Goal: Information Seeking & Learning: Learn about a topic

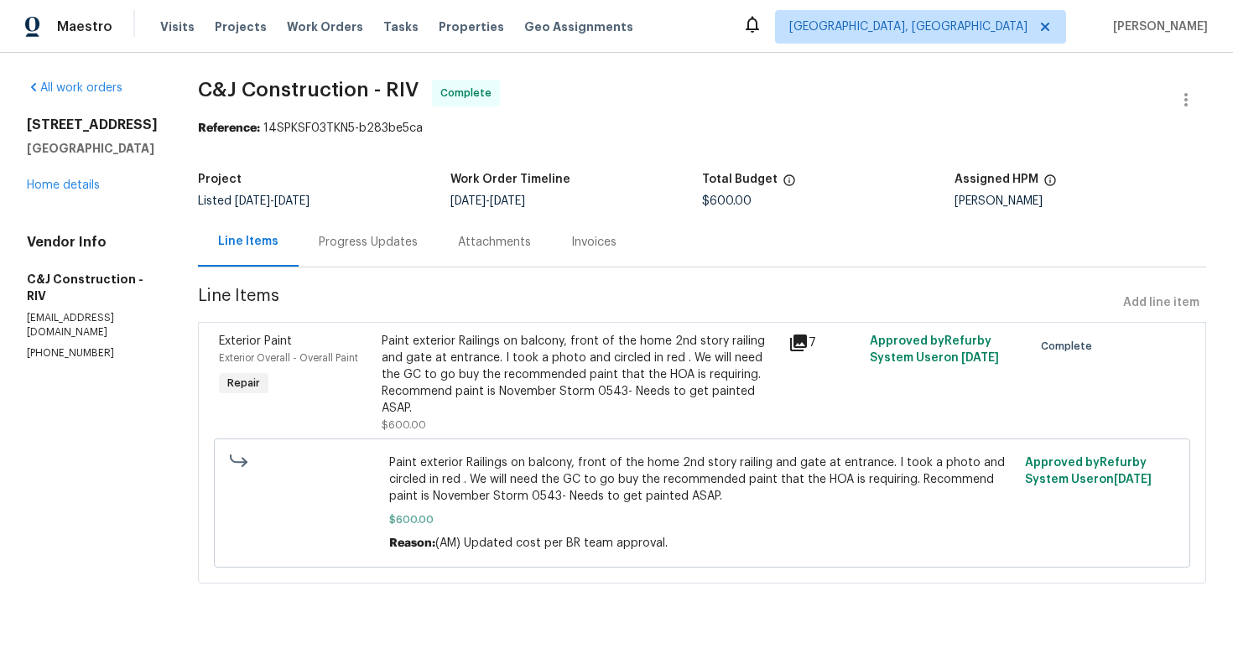
click at [506, 377] on div "Paint exterior Railings on balcony, front of the home 2nd story railing and gat…" at bounding box center [580, 375] width 397 height 84
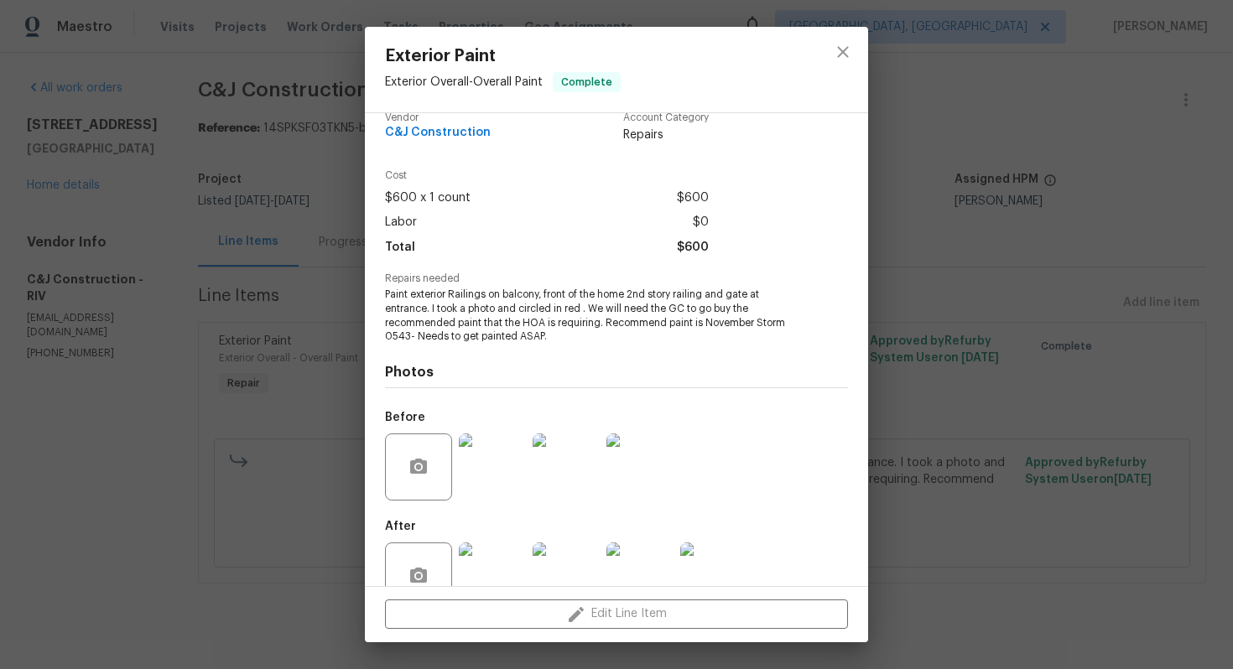
scroll to position [62, 0]
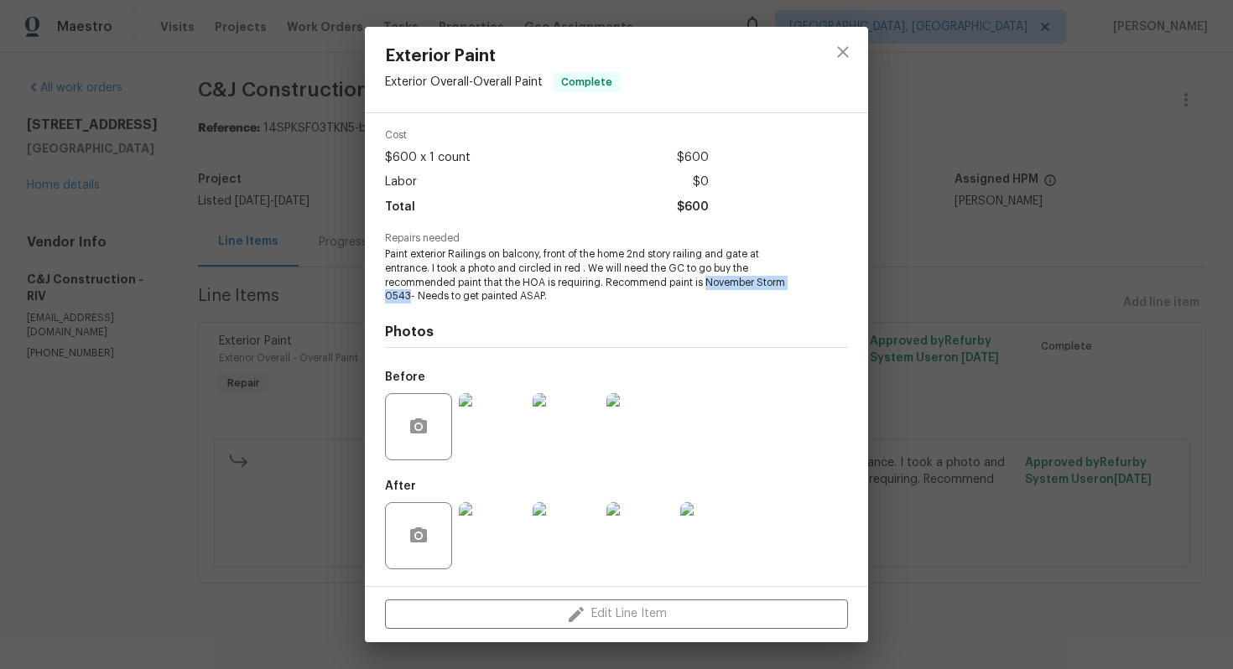
drag, startPoint x: 704, startPoint y: 281, endPoint x: 407, endPoint y: 293, distance: 297.1
click at [407, 293] on span "Paint exterior Railings on balcony, front of the home 2nd story railing and gat…" at bounding box center [593, 275] width 417 height 56
copy span "November Storm 0543"
click at [497, 532] on img at bounding box center [492, 535] width 67 height 67
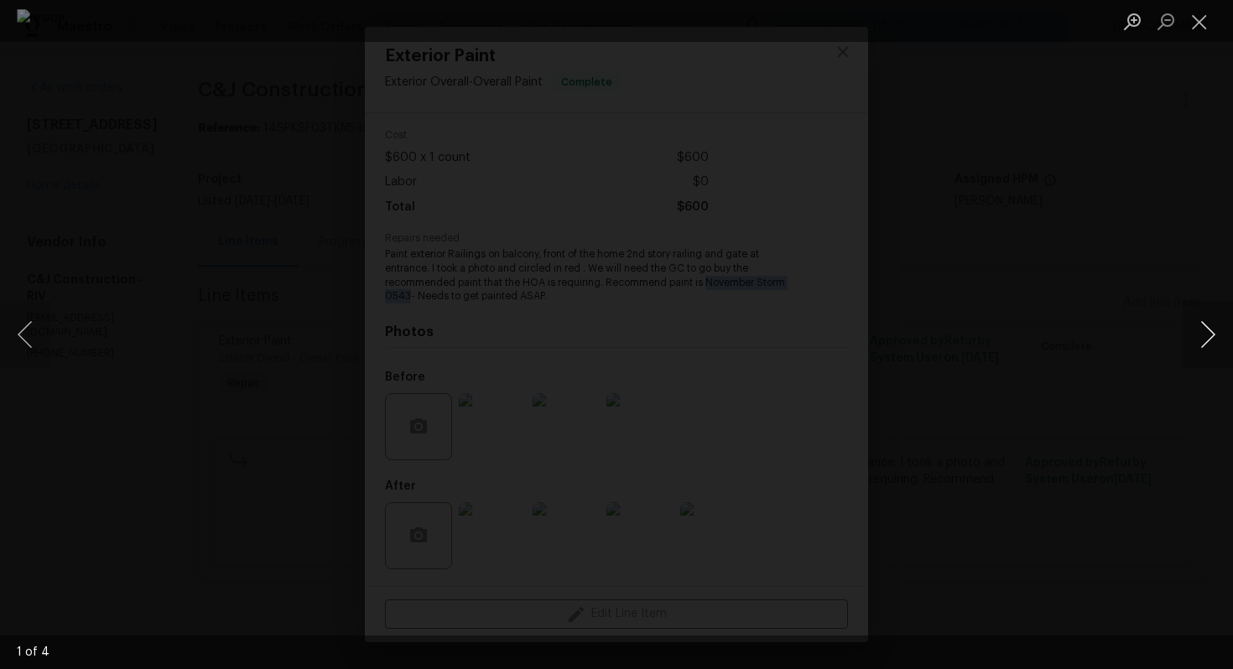
click at [1211, 347] on button "Next image" at bounding box center [1207, 334] width 50 height 67
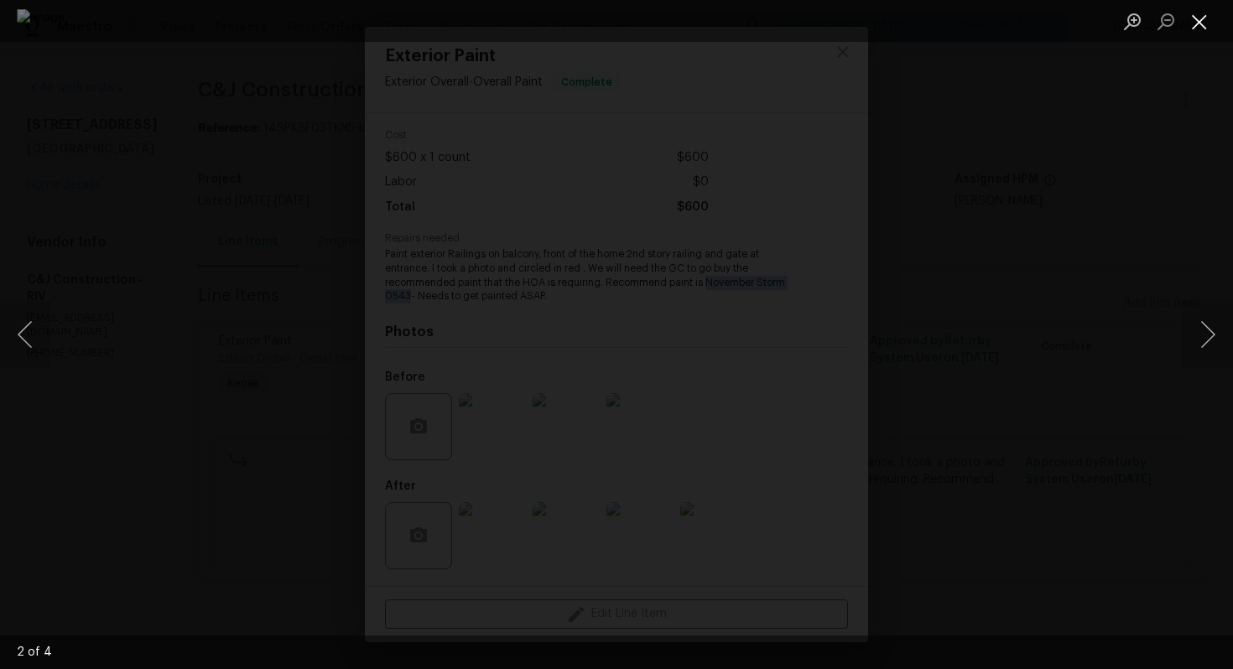
click at [1201, 16] on button "Close lightbox" at bounding box center [1199, 21] width 34 height 29
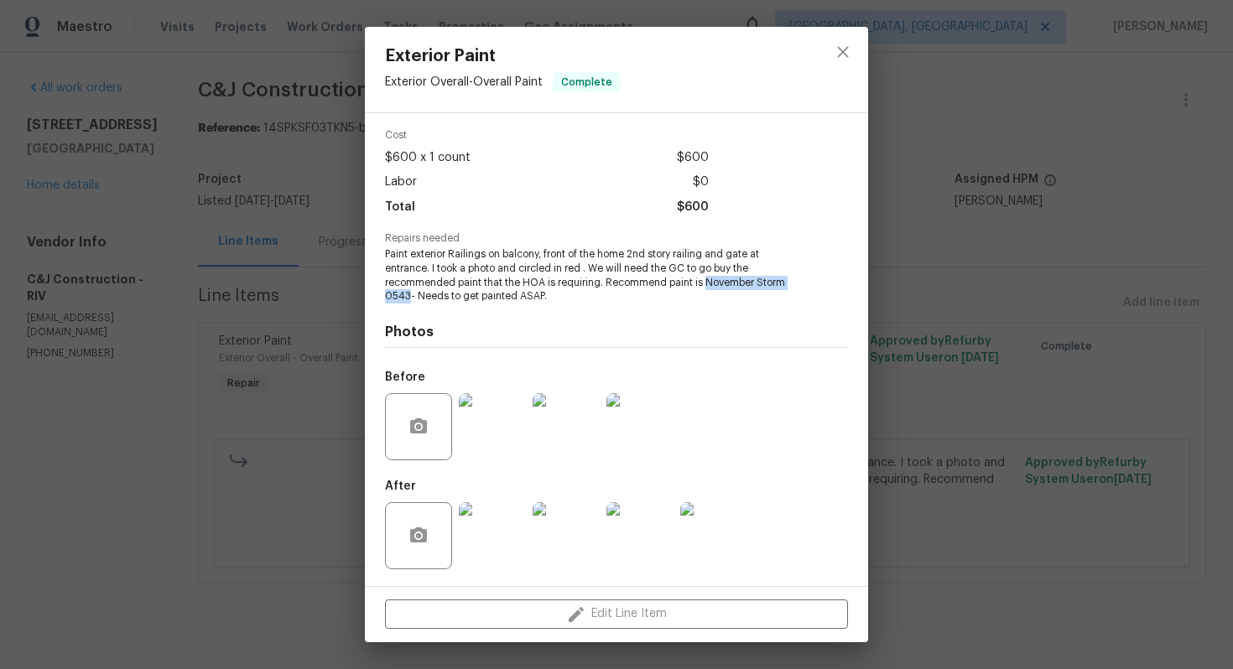
click at [506, 431] on img at bounding box center [492, 426] width 67 height 67
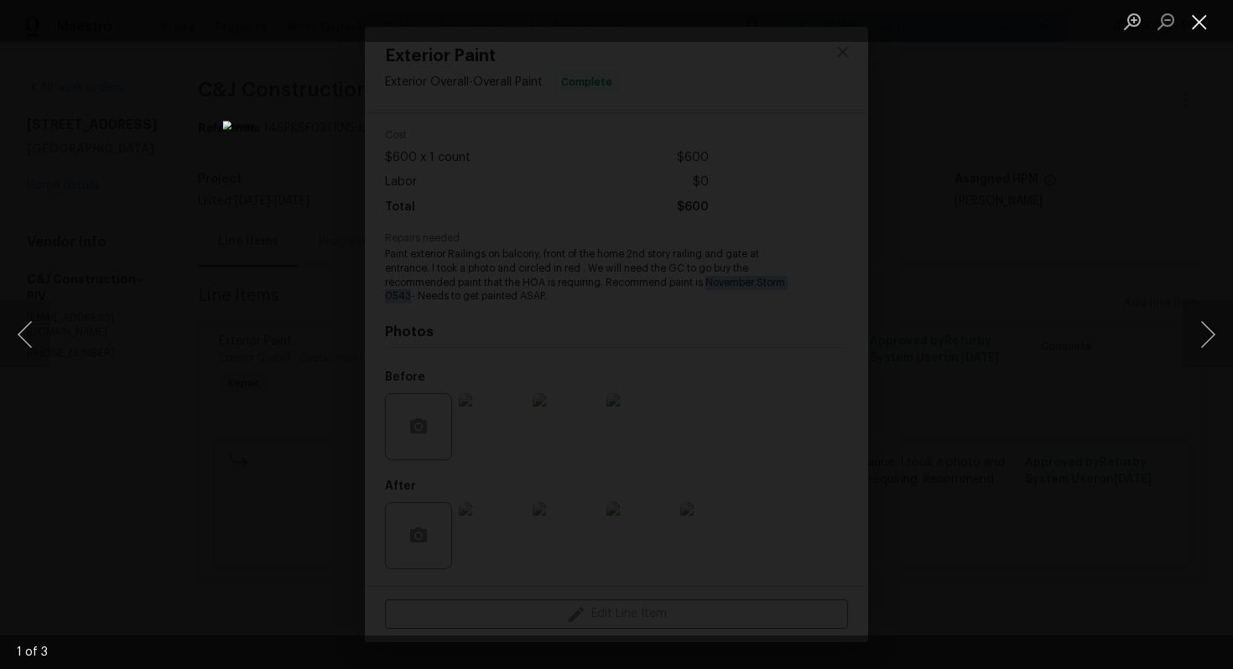
click at [1210, 24] on button "Close lightbox" at bounding box center [1199, 21] width 34 height 29
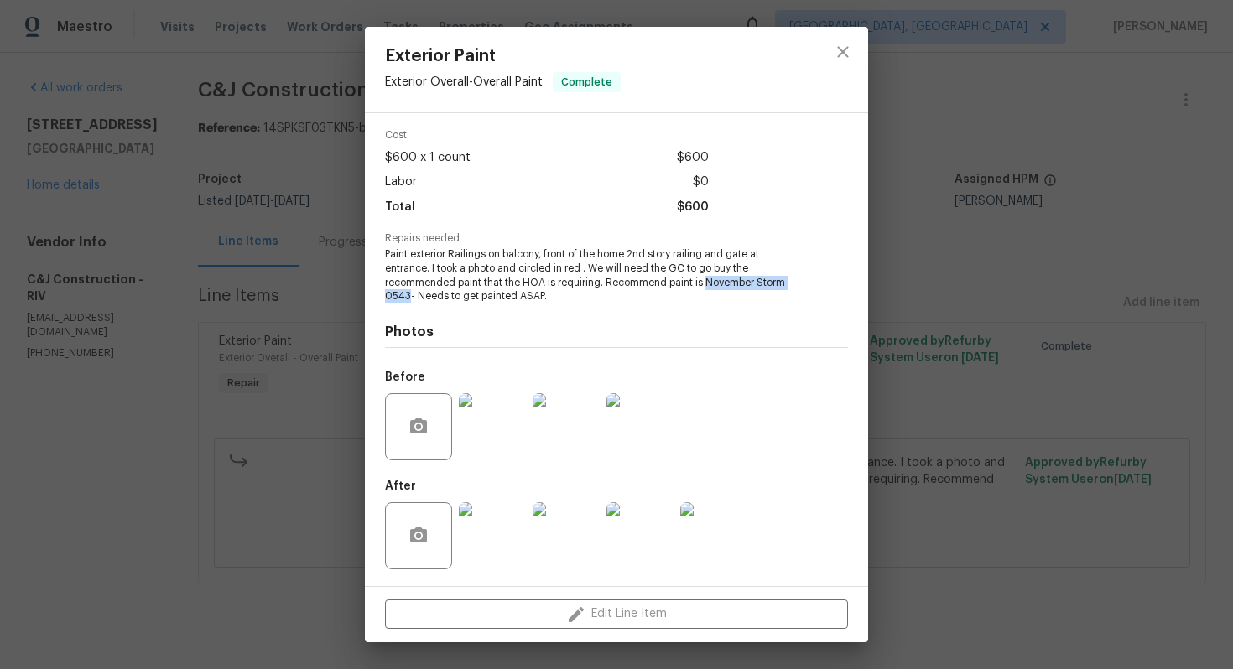
click at [472, 541] on img at bounding box center [492, 535] width 67 height 67
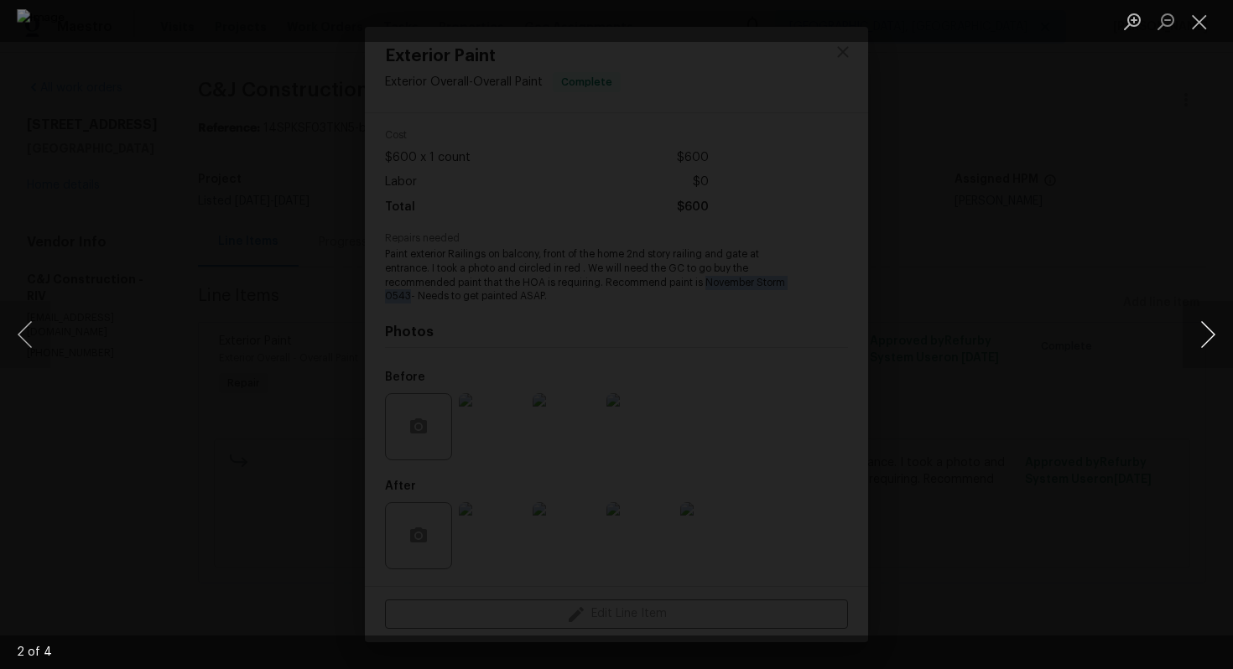
click at [1215, 330] on button "Next image" at bounding box center [1207, 334] width 50 height 67
click at [1214, 334] on button "Next image" at bounding box center [1207, 334] width 50 height 67
click at [1219, 329] on button "Next image" at bounding box center [1207, 334] width 50 height 67
click at [1207, 15] on button "Close lightbox" at bounding box center [1199, 21] width 34 height 29
click at [1190, 16] on button "Close lightbox" at bounding box center [1199, 21] width 34 height 29
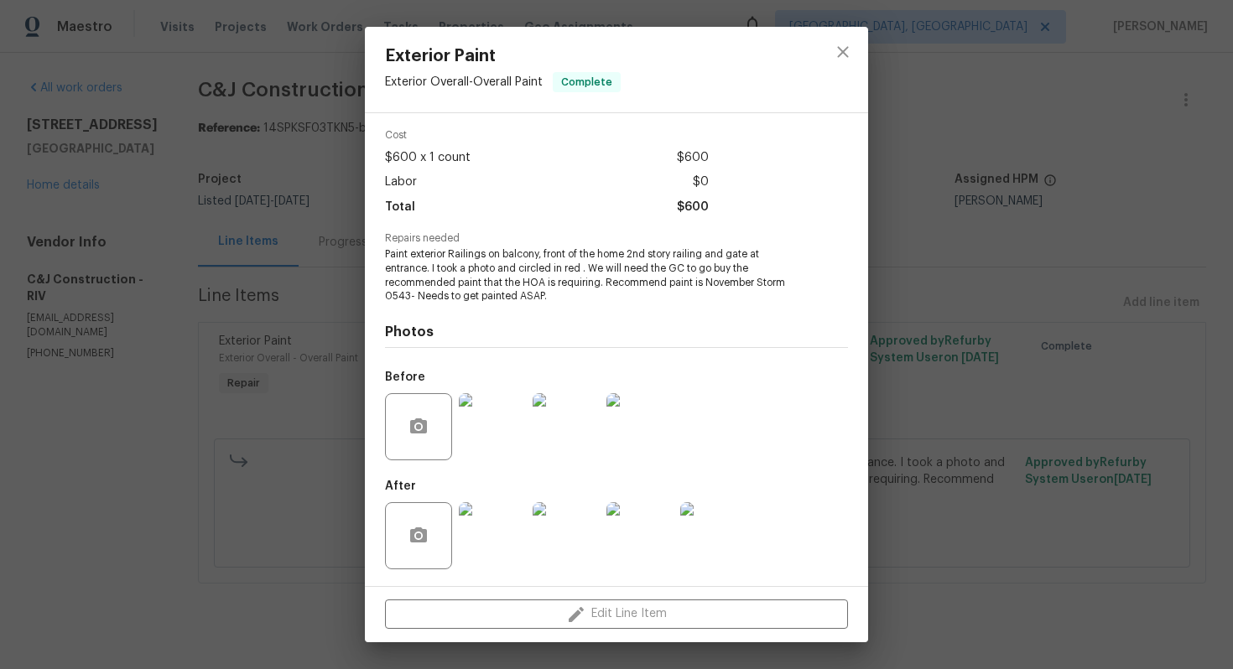
click at [1087, 152] on div "Exterior Paint Exterior Overall - Overall Paint Complete Vendor C&J Constructio…" at bounding box center [616, 334] width 1233 height 669
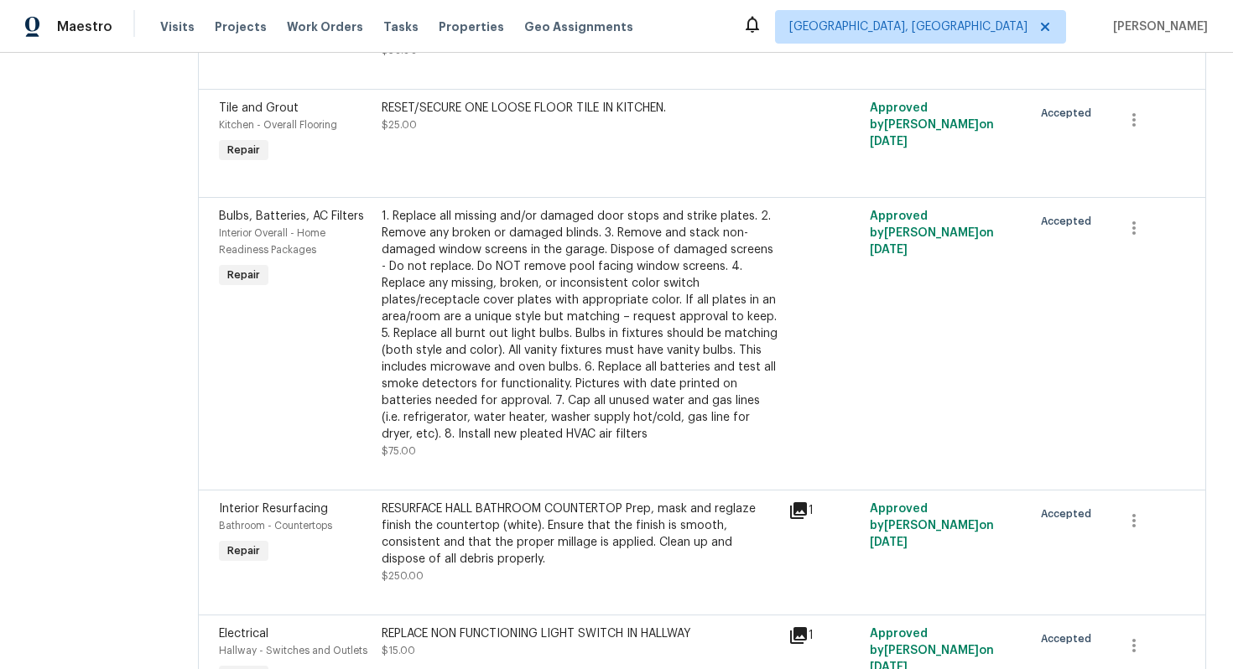
scroll to position [2764, 0]
